Goal: Information Seeking & Learning: Learn about a topic

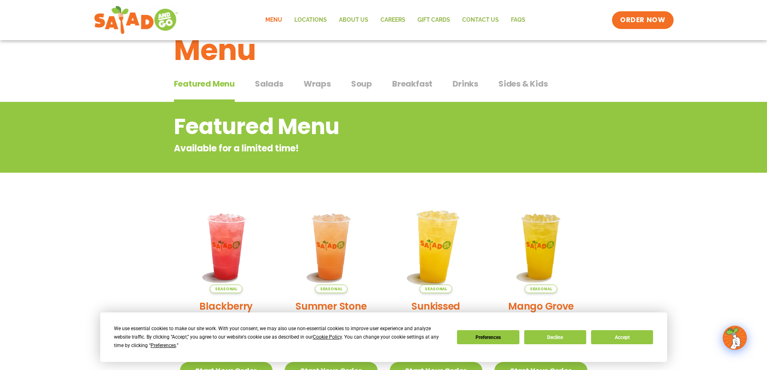
scroll to position [40, 0]
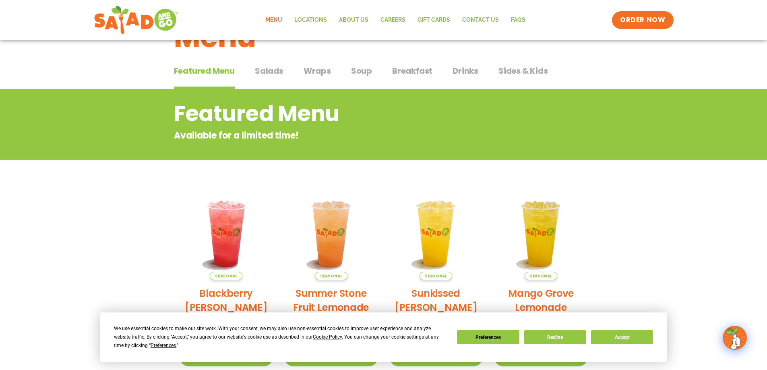
click at [272, 70] on span "Salads" at bounding box center [269, 71] width 29 height 12
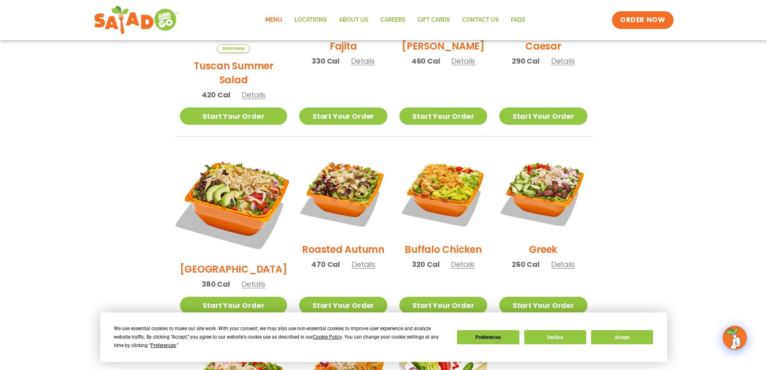
scroll to position [282, 0]
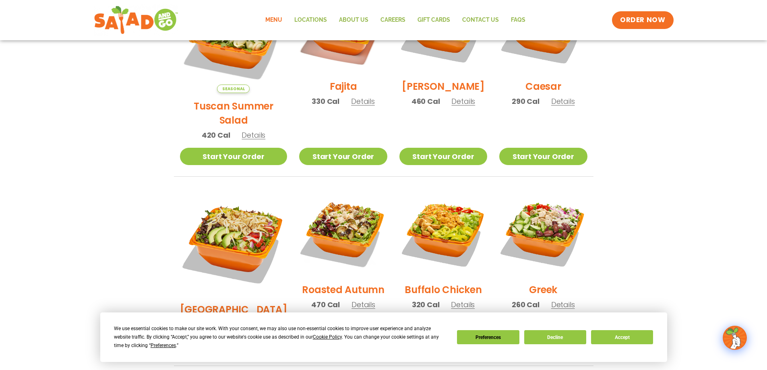
click at [249, 130] on span "Details" at bounding box center [253, 135] width 24 height 10
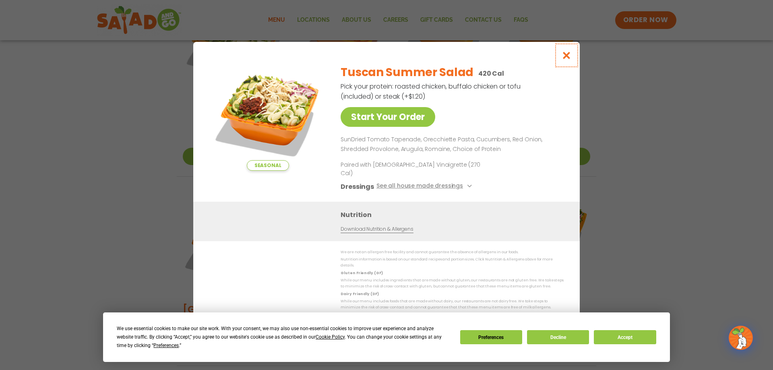
click at [567, 60] on icon "Close modal" at bounding box center [566, 55] width 10 height 8
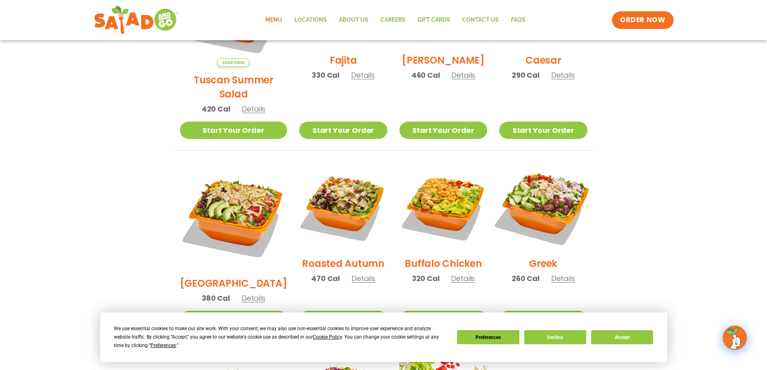
scroll to position [322, 0]
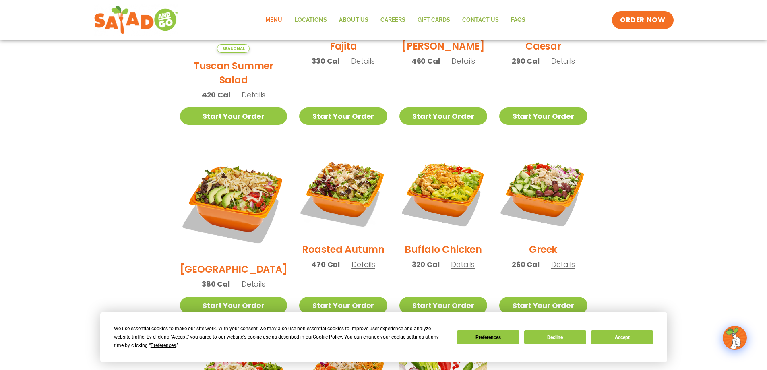
click at [355, 259] on span "Details" at bounding box center [363, 264] width 24 height 10
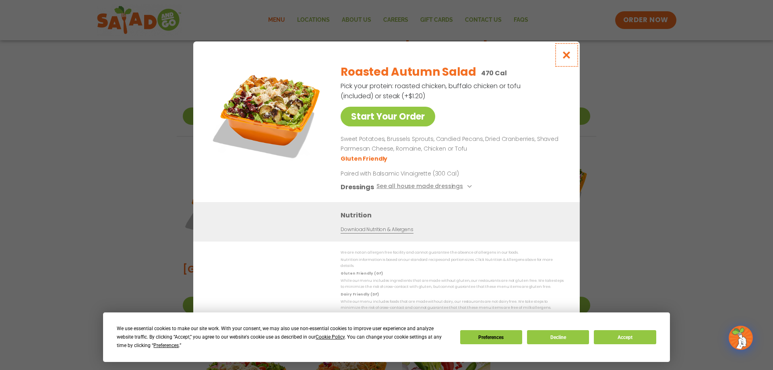
click at [565, 59] on icon "Close modal" at bounding box center [566, 55] width 10 height 8
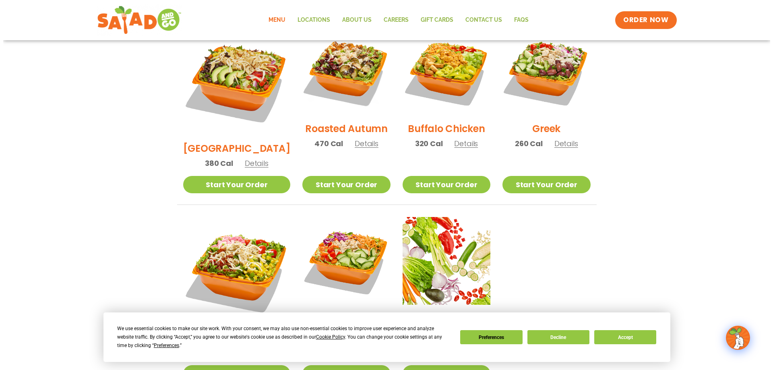
scroll to position [483, 0]
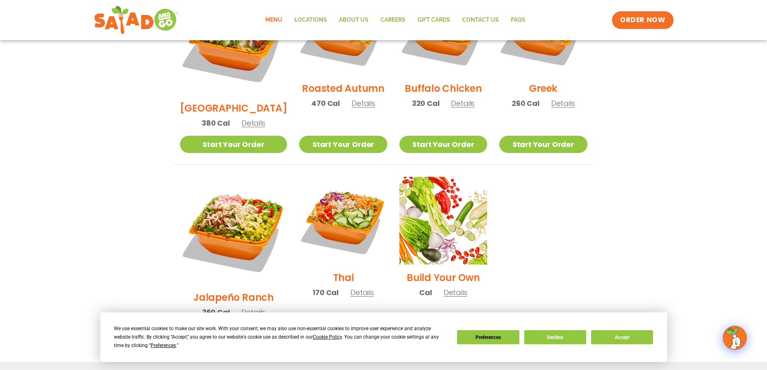
click at [452, 287] on span "Details" at bounding box center [455, 292] width 24 height 10
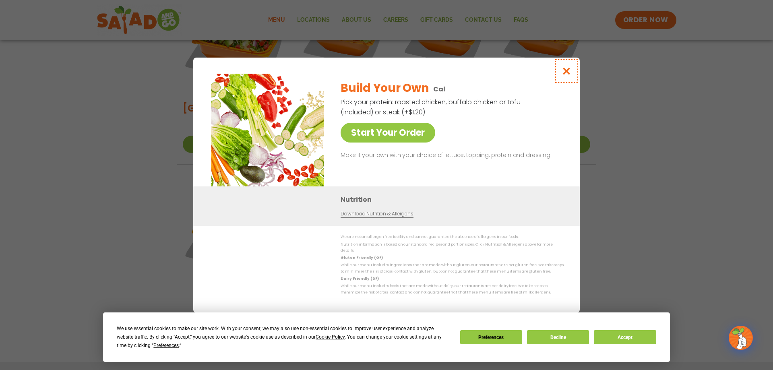
click at [566, 74] on icon "Close modal" at bounding box center [566, 71] width 10 height 8
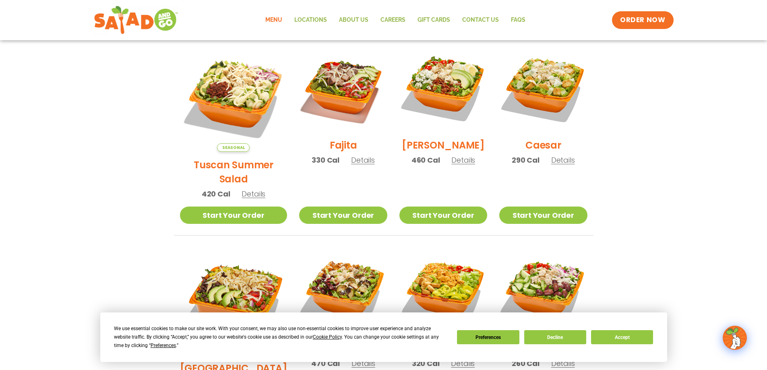
scroll to position [222, 0]
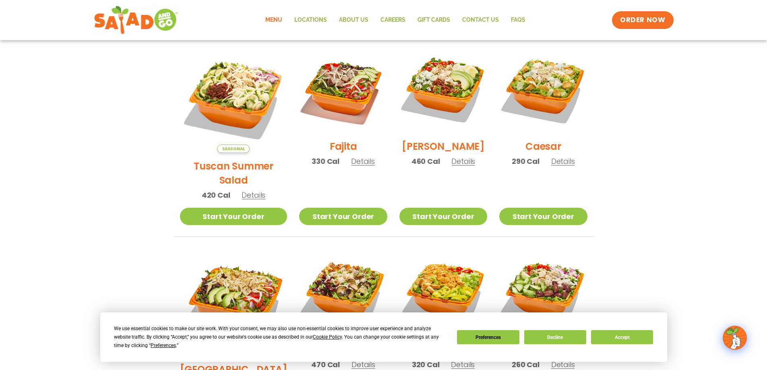
click at [253, 190] on span "Details" at bounding box center [253, 195] width 24 height 10
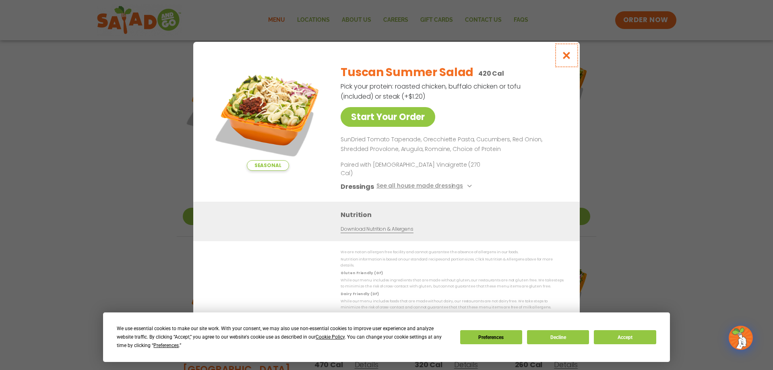
click at [567, 60] on icon "Close modal" at bounding box center [566, 55] width 10 height 8
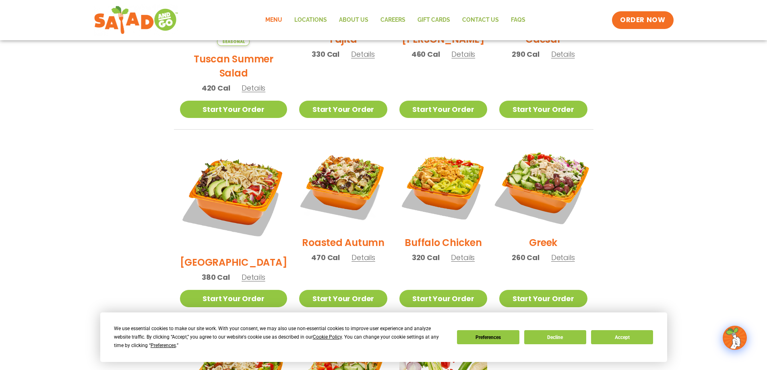
scroll to position [342, 0]
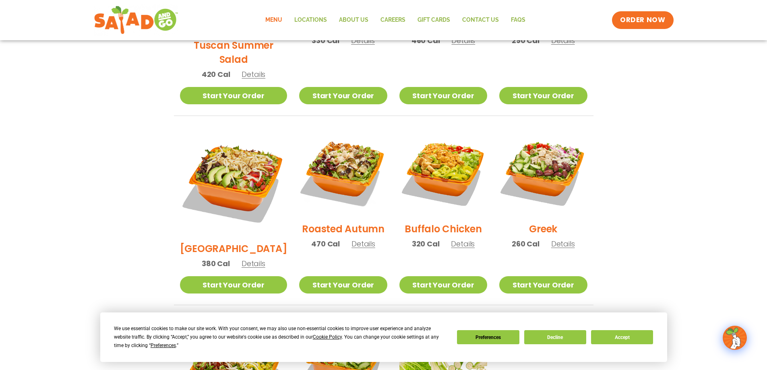
click at [351, 239] on span "Details" at bounding box center [363, 244] width 24 height 10
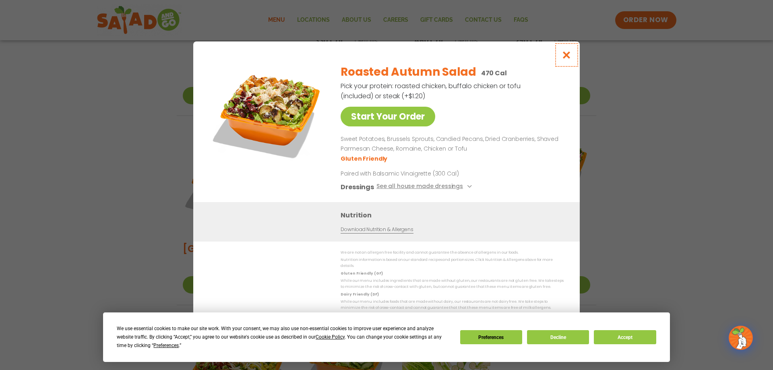
click at [563, 56] on icon "Close modal" at bounding box center [566, 55] width 10 height 8
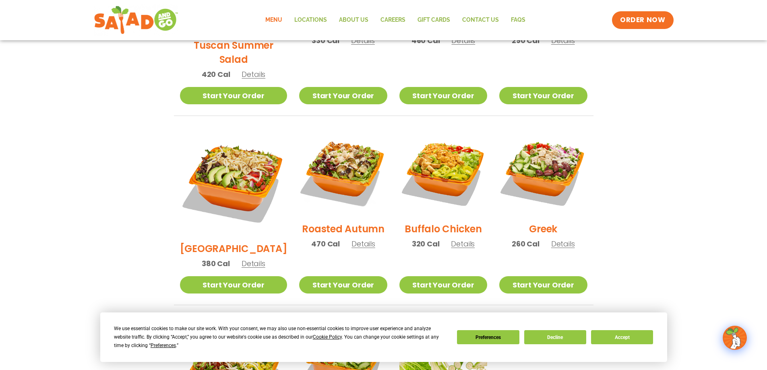
click at [559, 239] on span "Details" at bounding box center [563, 244] width 24 height 10
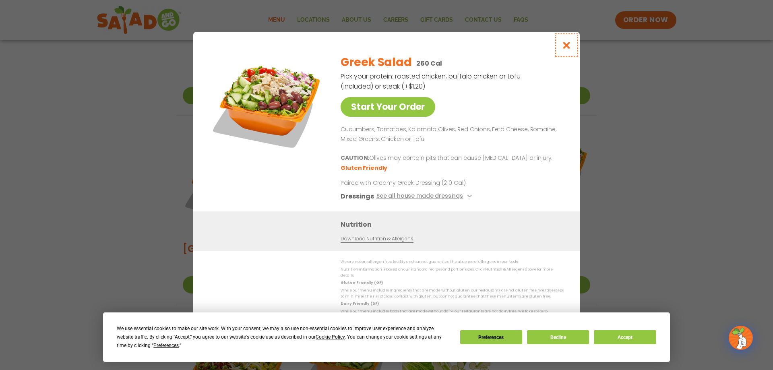
click at [563, 48] on icon "Close modal" at bounding box center [566, 45] width 10 height 8
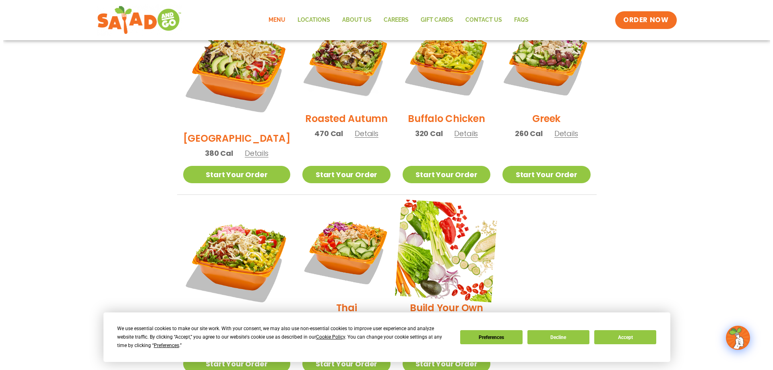
scroll to position [423, 0]
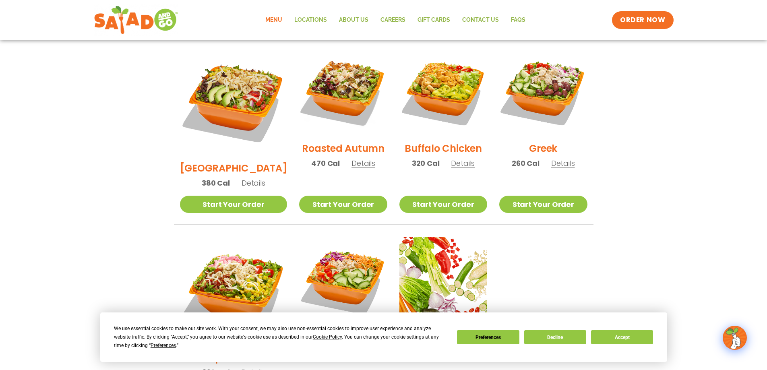
click at [355, 158] on span "Details" at bounding box center [363, 163] width 24 height 10
